Goal: Transaction & Acquisition: Purchase product/service

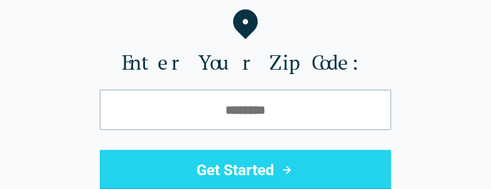
scroll to position [188, 0]
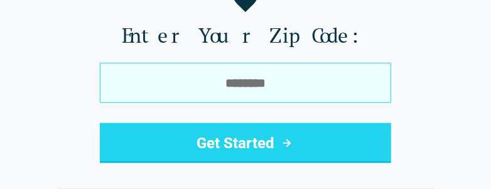
click at [249, 97] on input "tel" at bounding box center [245, 83] width 291 height 40
type input "*****"
click at [100, 123] on button "Get Started" at bounding box center [245, 143] width 291 height 40
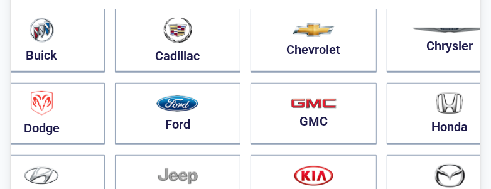
scroll to position [188, 0]
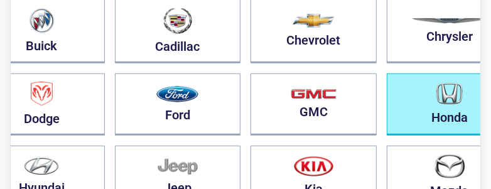
click at [386, 114] on button "Honda" at bounding box center [449, 104] width 126 height 62
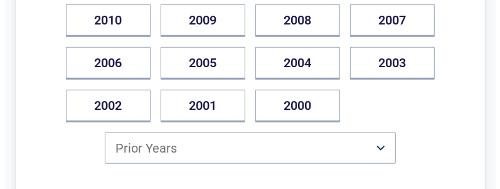
scroll to position [439, 0]
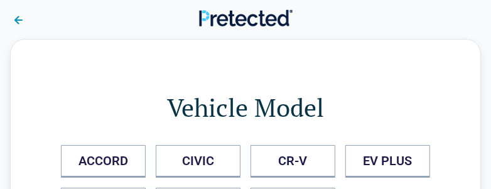
scroll to position [0, 0]
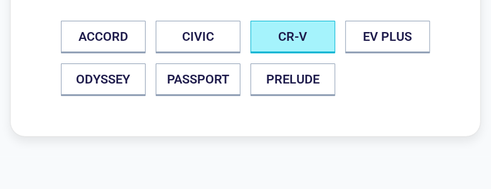
click at [285, 35] on button "CR-V" at bounding box center [292, 37] width 85 height 33
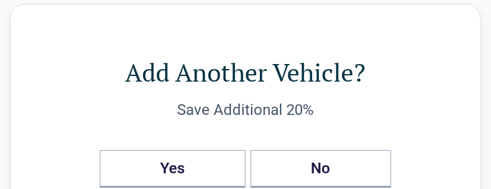
scroll to position [63, 0]
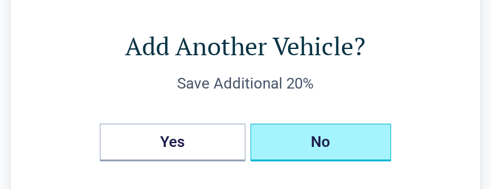
click at [285, 156] on button "No" at bounding box center [320, 143] width 141 height 38
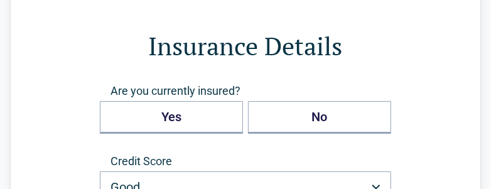
scroll to position [0, 0]
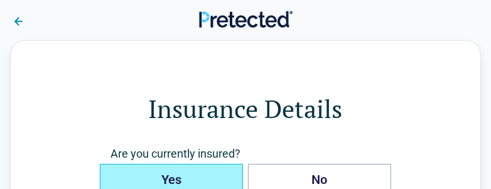
click at [226, 176] on button "Yes" at bounding box center [171, 180] width 143 height 33
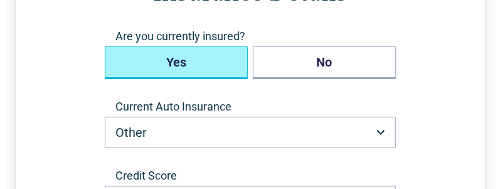
scroll to position [125, 0]
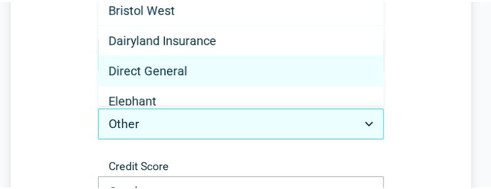
scroll to position [0, 0]
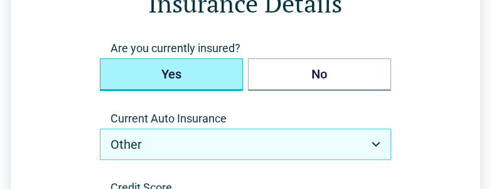
scroll to position [188, 0]
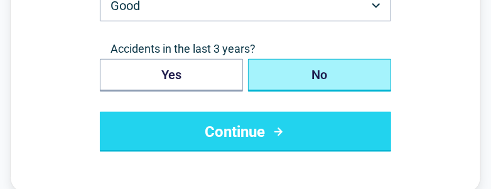
click at [297, 130] on button "Continue" at bounding box center [245, 132] width 291 height 40
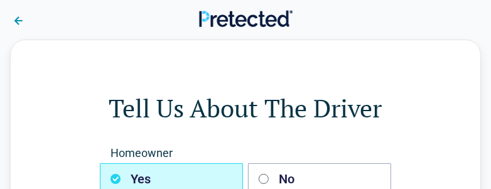
scroll to position [0, 0]
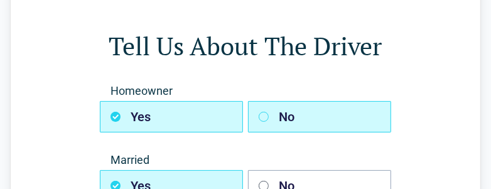
click at [294, 121] on button "No" at bounding box center [319, 116] width 143 height 31
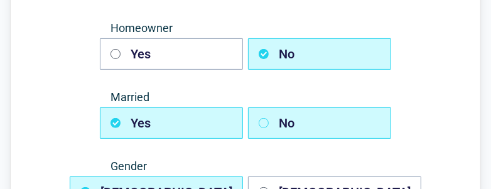
click at [294, 122] on button "No" at bounding box center [319, 122] width 143 height 31
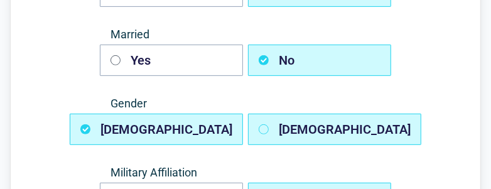
click at [294, 123] on button "Female" at bounding box center [334, 129] width 173 height 31
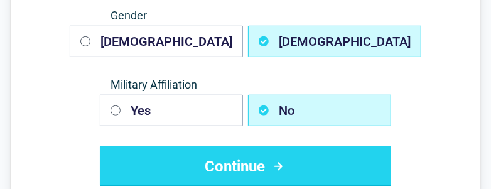
scroll to position [313, 0]
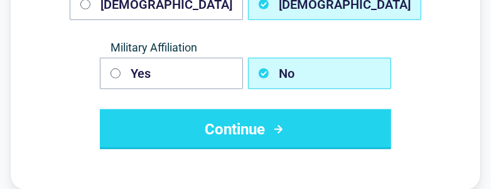
click at [294, 123] on button "Continue" at bounding box center [245, 129] width 291 height 40
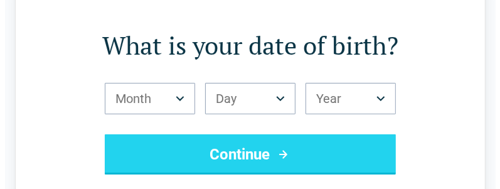
scroll to position [0, 0]
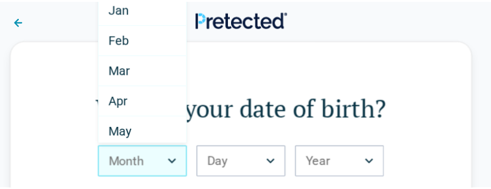
scroll to position [184, 0]
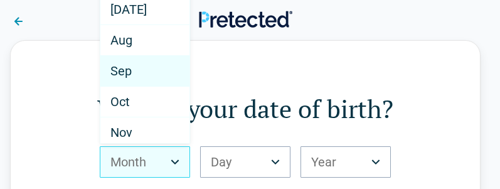
select select "*"
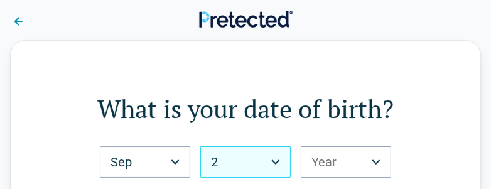
select select "**"
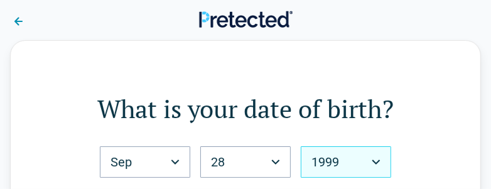
select select "****"
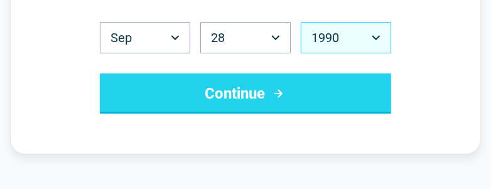
scroll to position [125, 0]
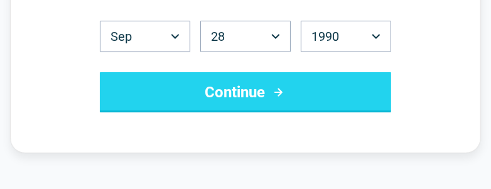
click at [167, 114] on div "Back What is your date of birth? Sep *** *** *** *** *** *** *** *** *** *** **…" at bounding box center [245, 34] width 470 height 238
click at [174, 100] on button "Continue" at bounding box center [245, 92] width 291 height 40
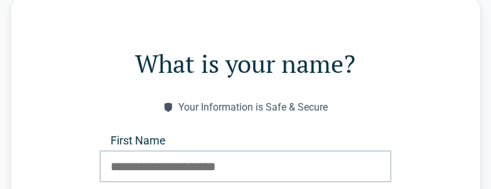
scroll to position [63, 0]
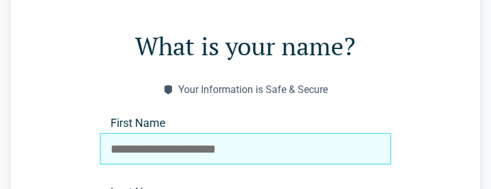
drag, startPoint x: 169, startPoint y: 163, endPoint x: 173, endPoint y: 154, distance: 10.1
click at [169, 164] on div "First Name" at bounding box center [245, 139] width 291 height 49
click at [179, 148] on input "First Name" at bounding box center [245, 148] width 291 height 31
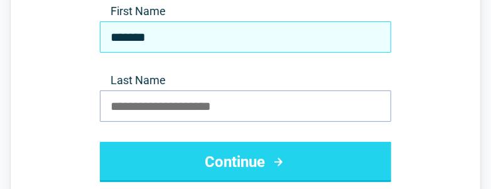
scroll to position [188, 0]
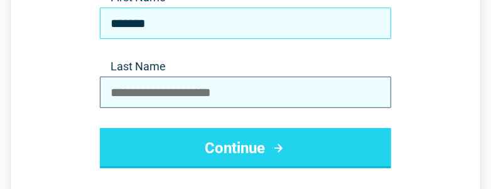
type input "******"
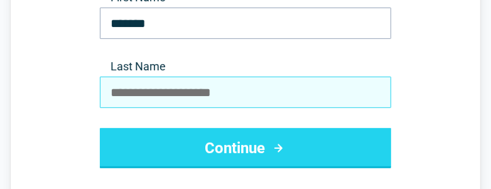
click at [207, 93] on input "Last Name" at bounding box center [245, 92] width 291 height 31
type input "*******"
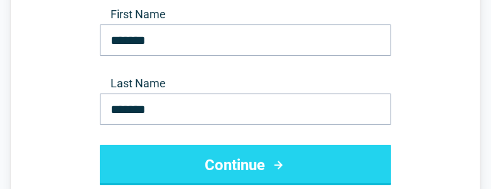
click at [265, 157] on button "Continue" at bounding box center [245, 165] width 291 height 40
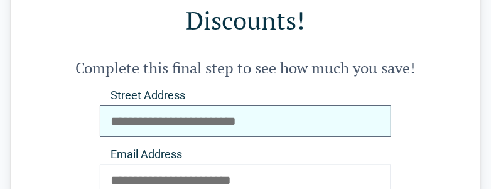
scroll to position [0, 0]
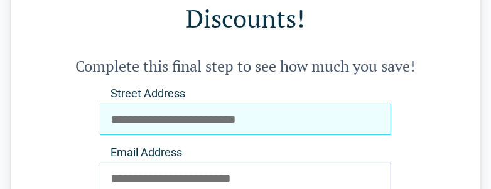
click at [314, 119] on input "Street Address" at bounding box center [245, 119] width 291 height 31
type input "**********"
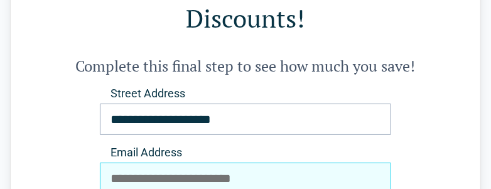
type input "**********"
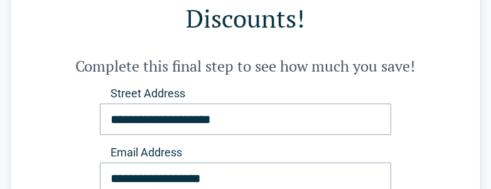
type input "**********"
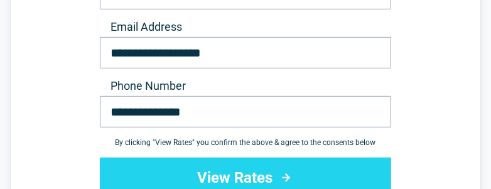
click at [202, 173] on button "View Rates" at bounding box center [245, 177] width 291 height 40
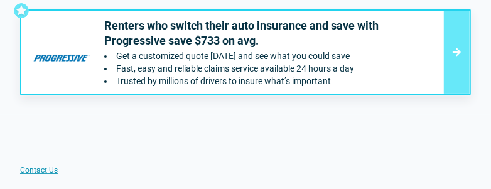
scroll to position [125, 0]
